Goal: Use online tool/utility: Utilize a website feature to perform a specific function

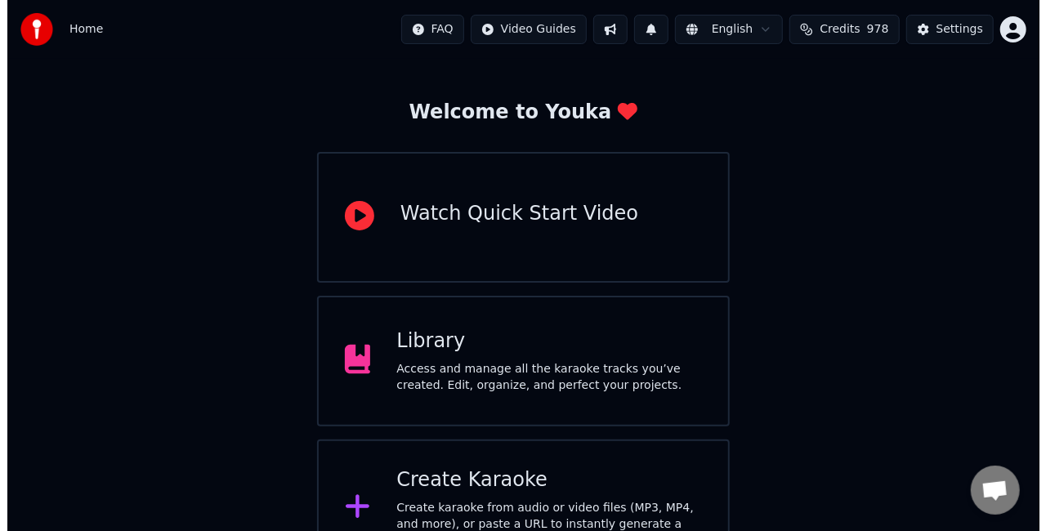
scroll to position [103, 0]
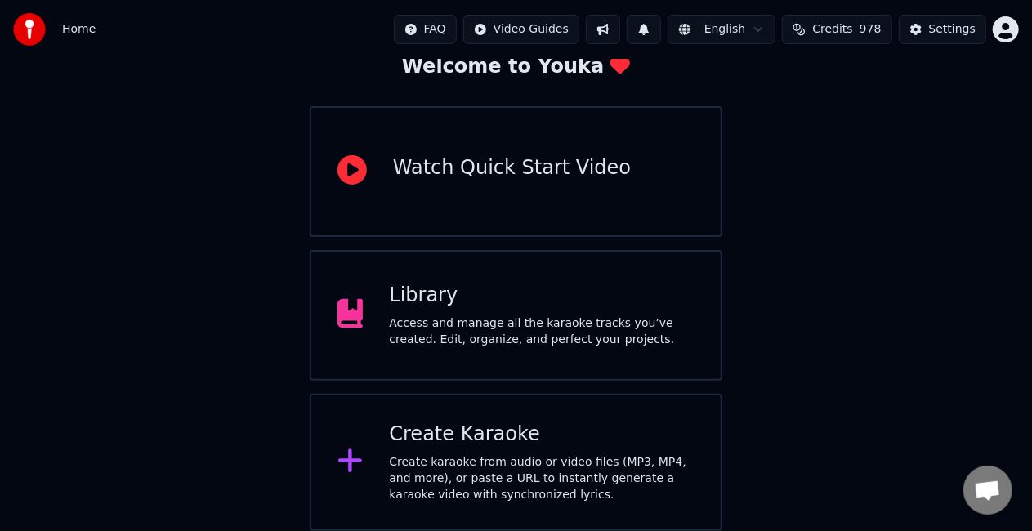
click at [468, 467] on div "Create karaoke from audio or video files (MP3, MP4, and more), or paste a URL t…" at bounding box center [542, 478] width 306 height 49
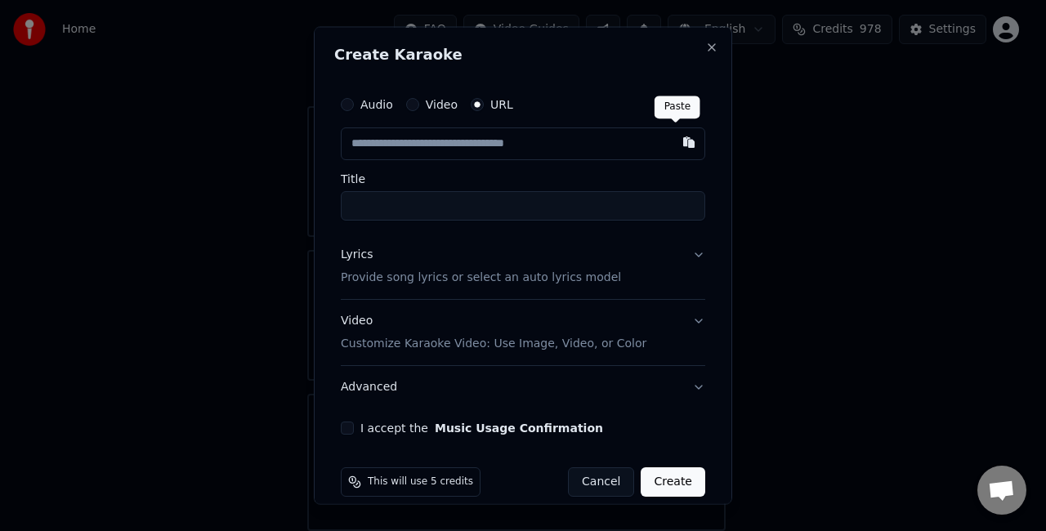
click at [680, 144] on button "button" at bounding box center [689, 142] width 33 height 29
type input "**********"
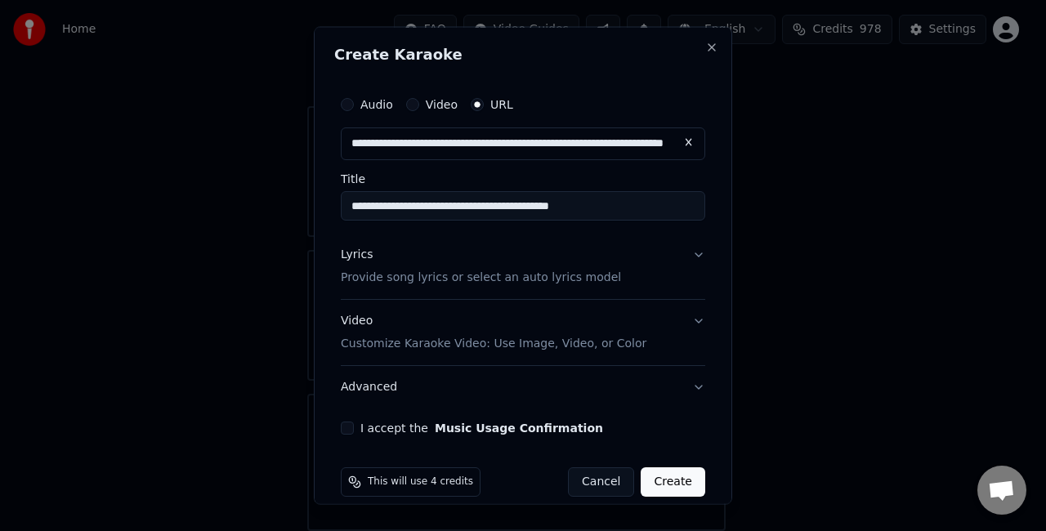
click at [669, 208] on input "**********" at bounding box center [523, 205] width 365 height 29
type input "**********"
click at [339, 425] on div "**********" at bounding box center [523, 262] width 378 height 360
click at [347, 430] on button "I accept the Music Usage Confirmation" at bounding box center [347, 427] width 13 height 13
click at [657, 482] on button "Create" at bounding box center [673, 481] width 65 height 29
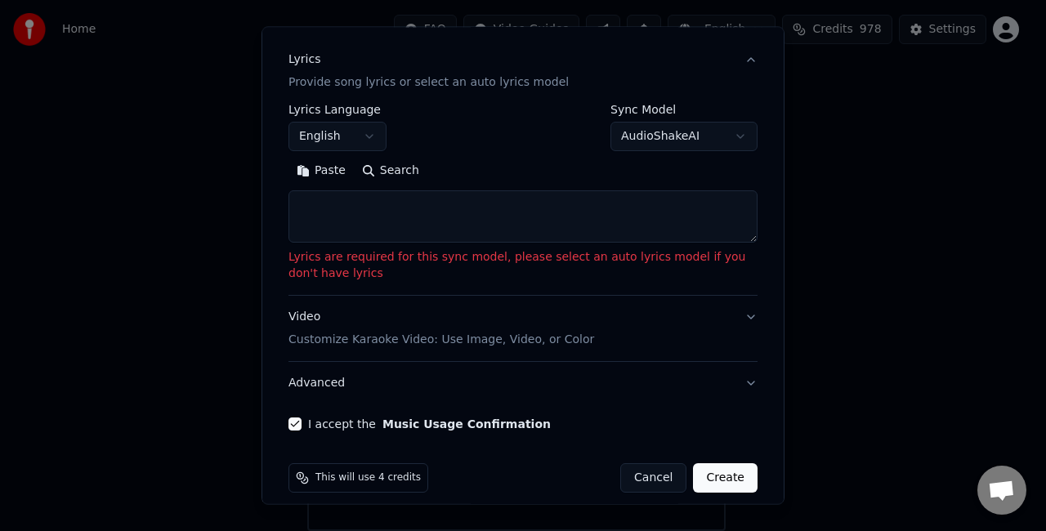
scroll to position [208, 0]
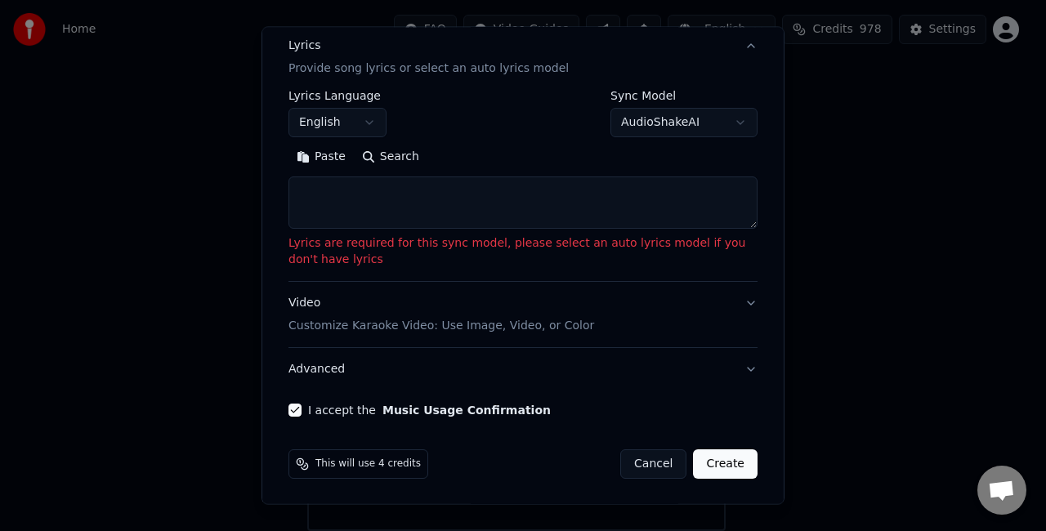
click at [298, 413] on button "I accept the Music Usage Confirmation" at bounding box center [295, 410] width 13 height 13
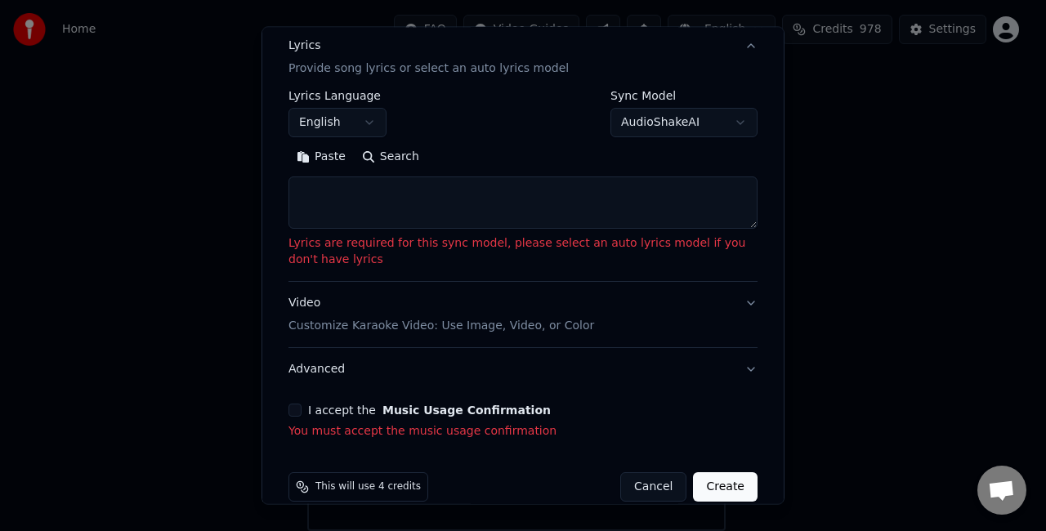
click at [703, 482] on button "Create" at bounding box center [725, 486] width 65 height 29
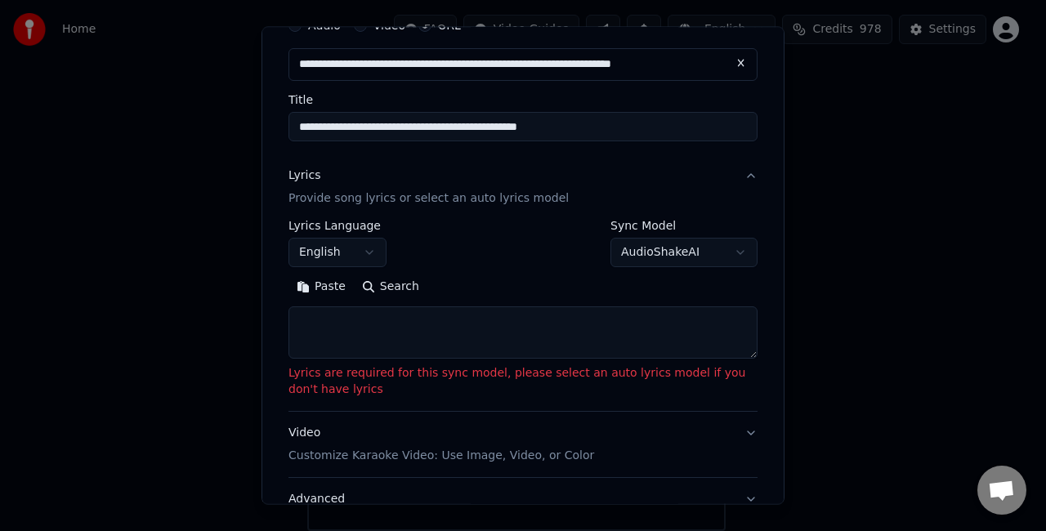
scroll to position [0, 0]
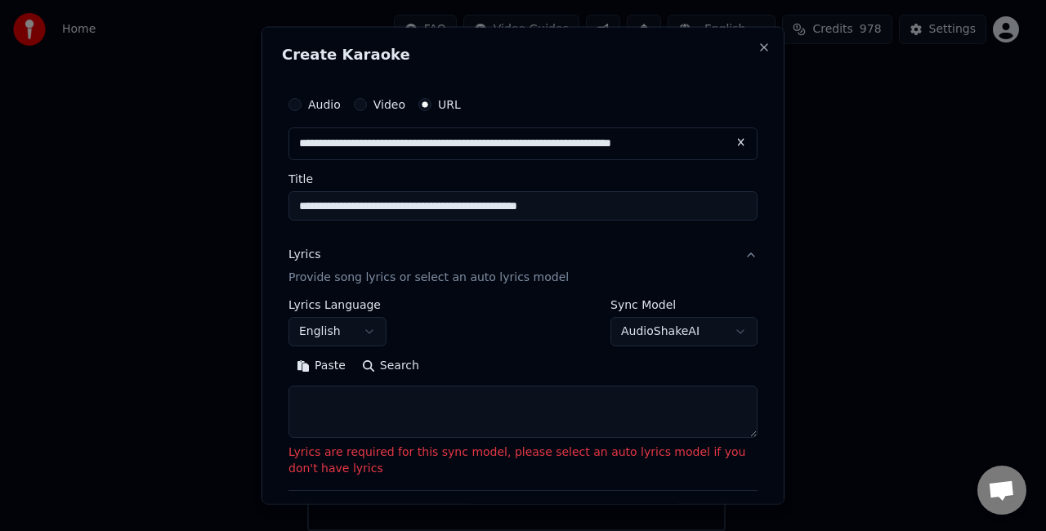
click at [359, 106] on button "Video" at bounding box center [360, 104] width 13 height 13
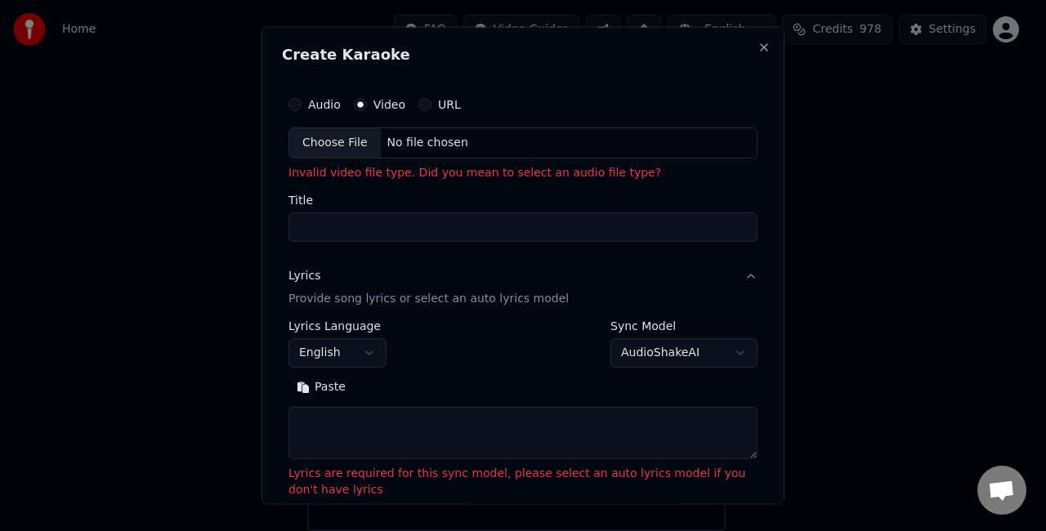
click at [327, 141] on div "Choose File" at bounding box center [335, 142] width 92 height 29
type input "**********"
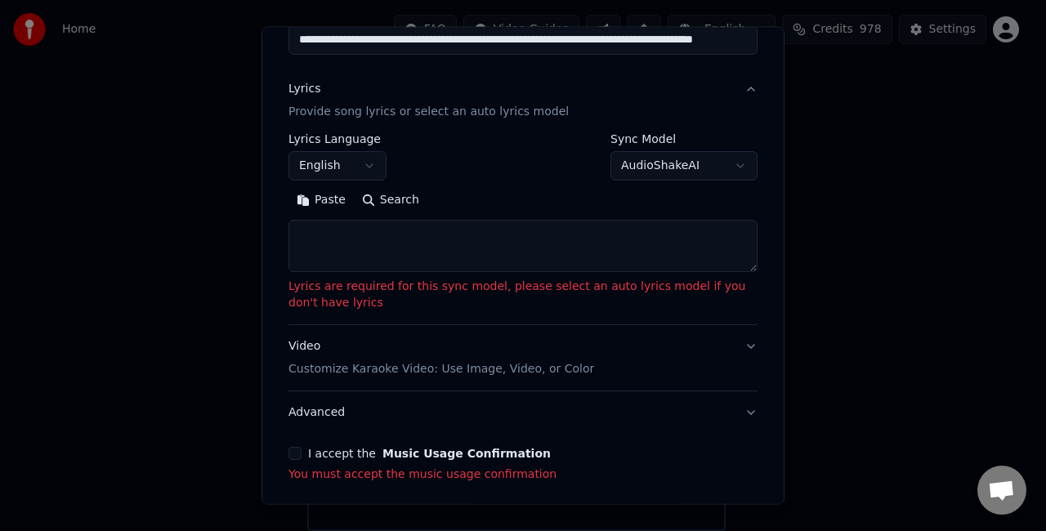
scroll to position [229, 0]
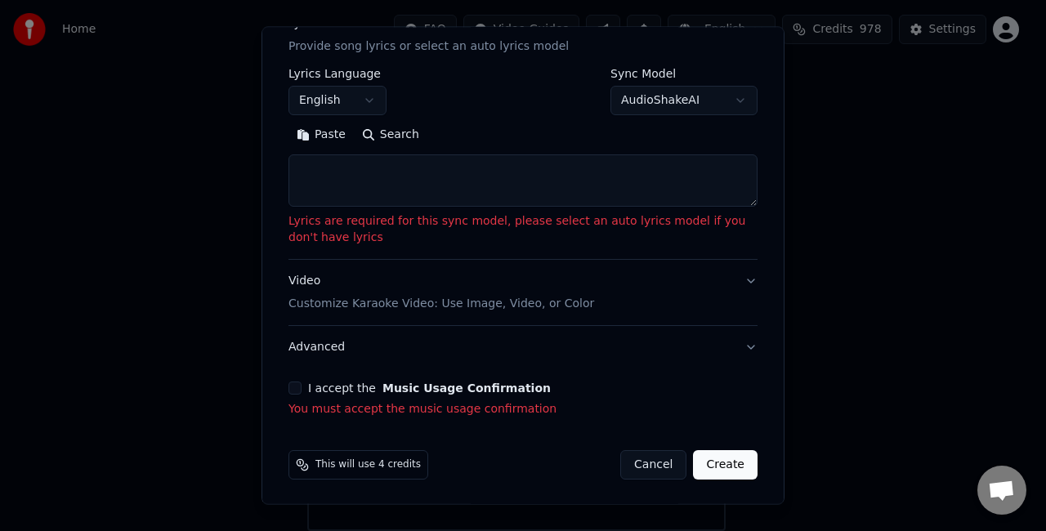
click at [293, 386] on button "I accept the Music Usage Confirmation" at bounding box center [295, 388] width 13 height 13
click at [294, 369] on button "Advanced" at bounding box center [523, 347] width 469 height 43
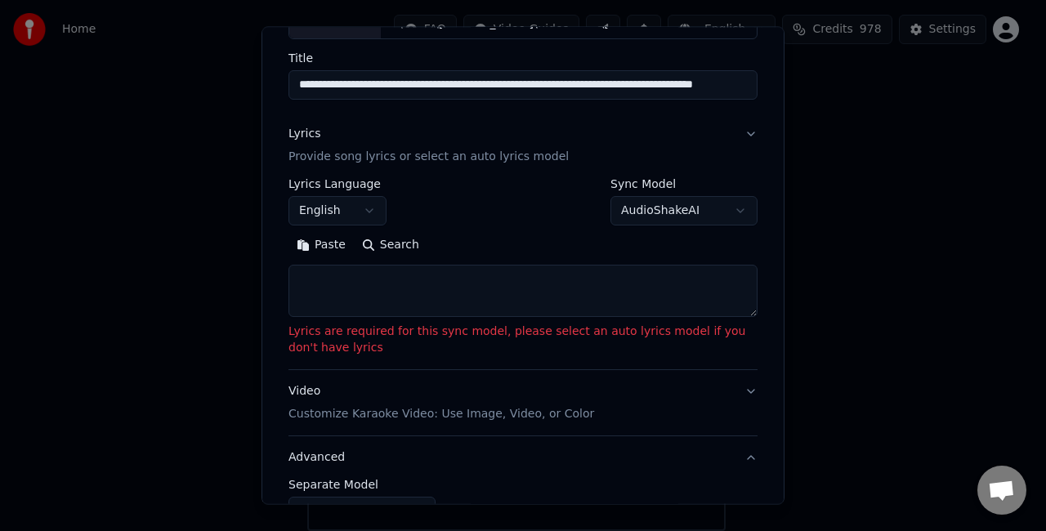
scroll to position [75, 0]
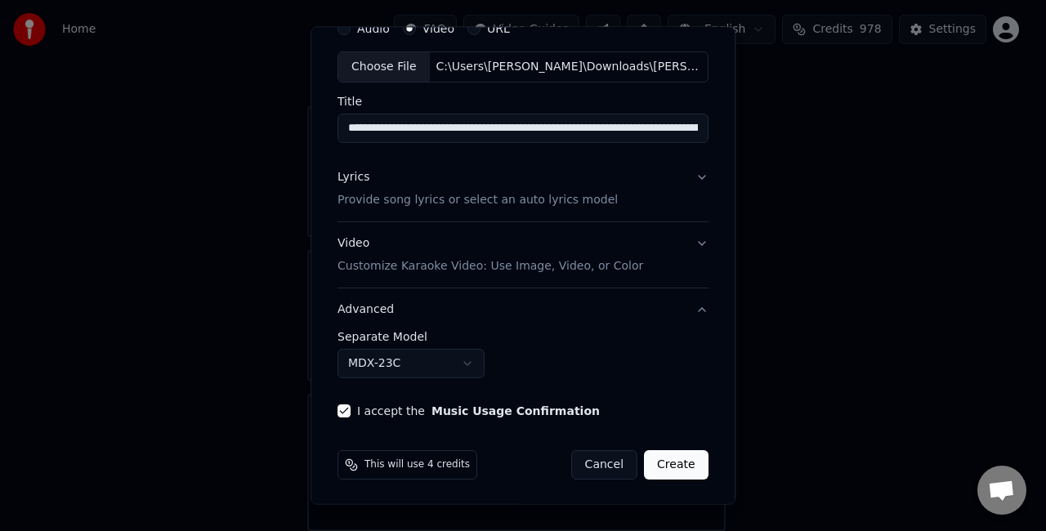
click at [667, 459] on button "Create" at bounding box center [676, 464] width 65 height 29
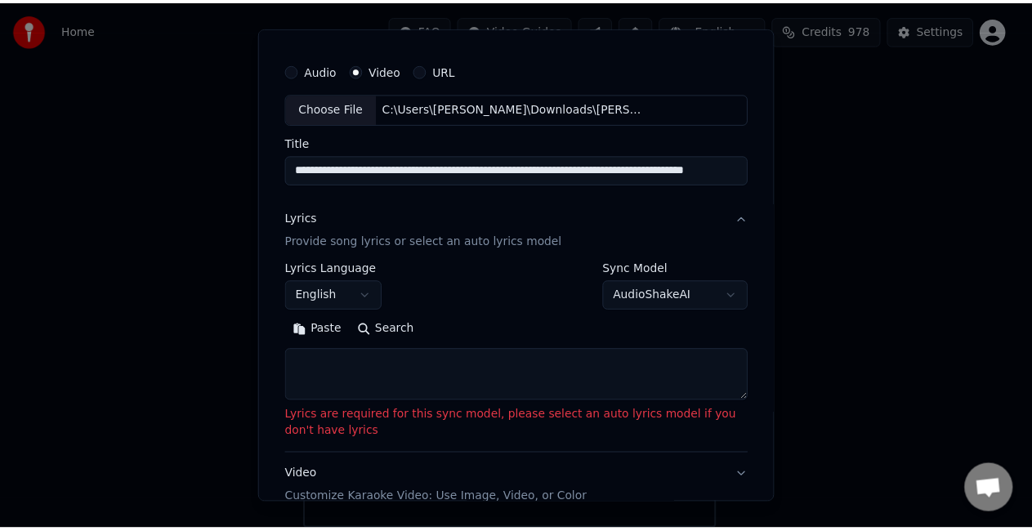
scroll to position [0, 0]
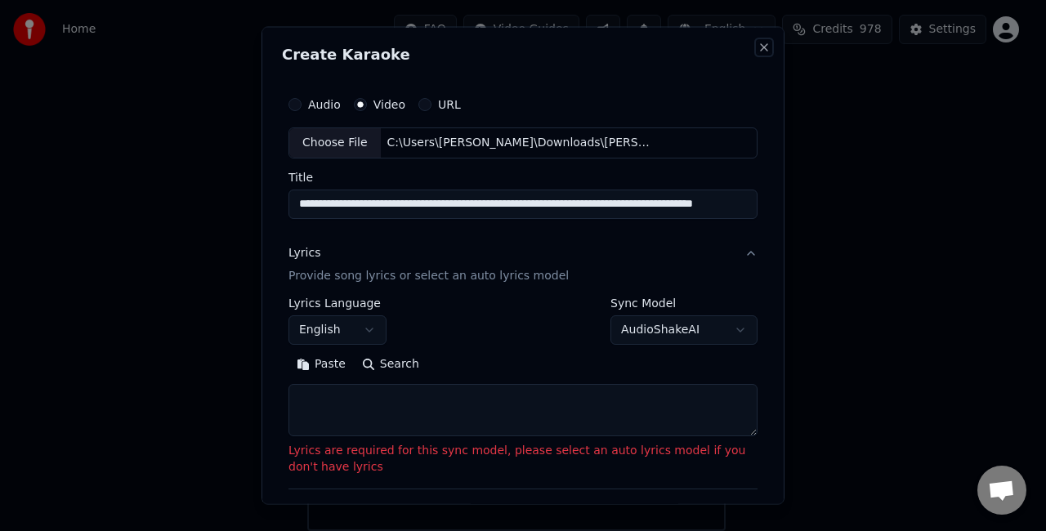
click at [758, 51] on button "Close" at bounding box center [764, 47] width 13 height 13
select select
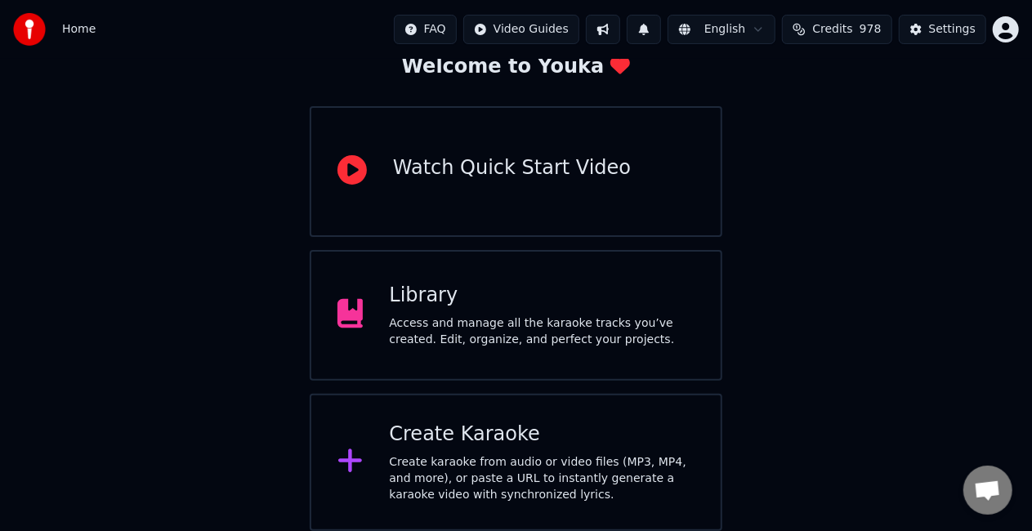
click at [611, 317] on div "Access and manage all the karaoke tracks you’ve created. Edit, organize, and pe…" at bounding box center [542, 332] width 306 height 33
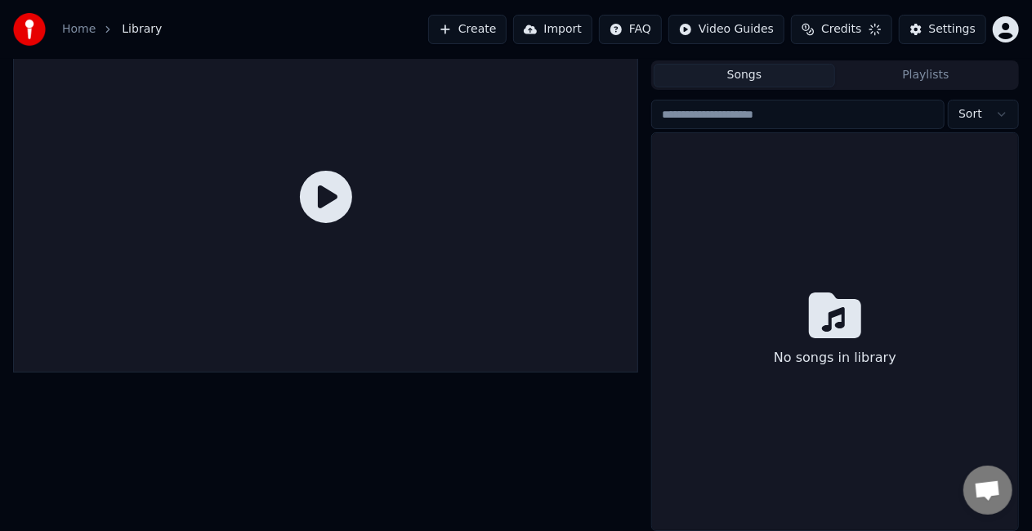
scroll to position [37, 0]
